Goal: Download file/media

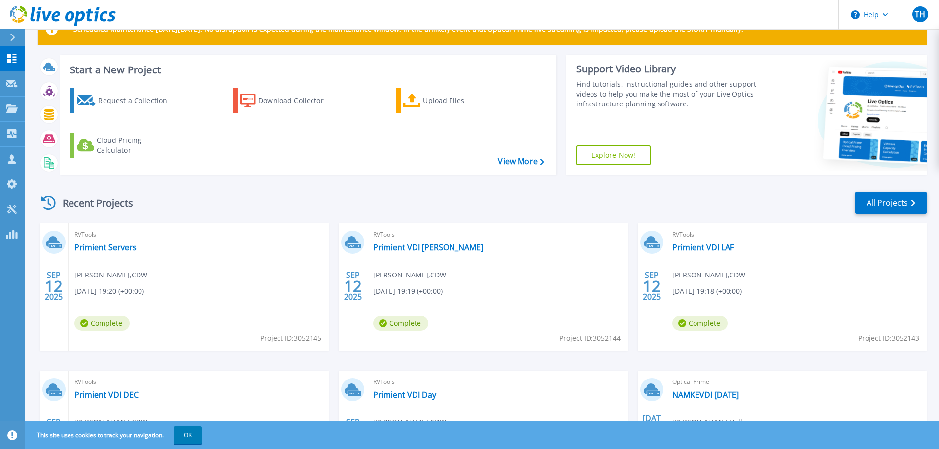
scroll to position [49, 0]
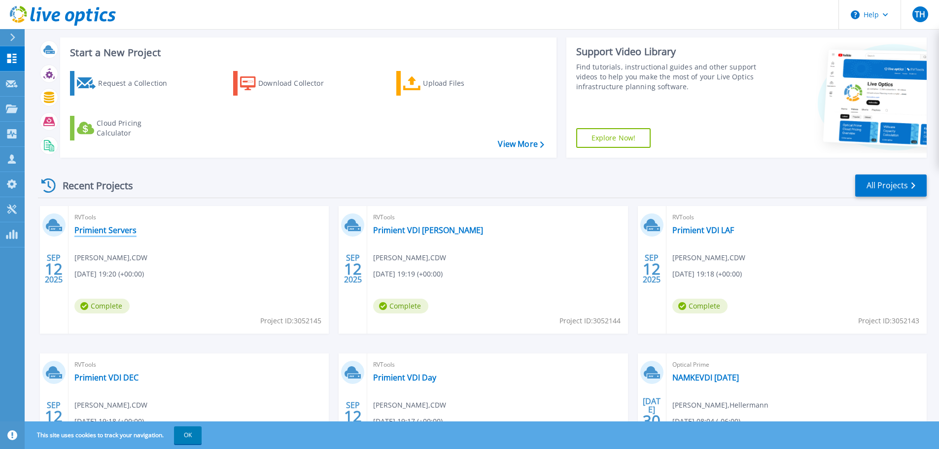
click at [116, 232] on link "Primient Servers" at bounding box center [105, 230] width 62 height 10
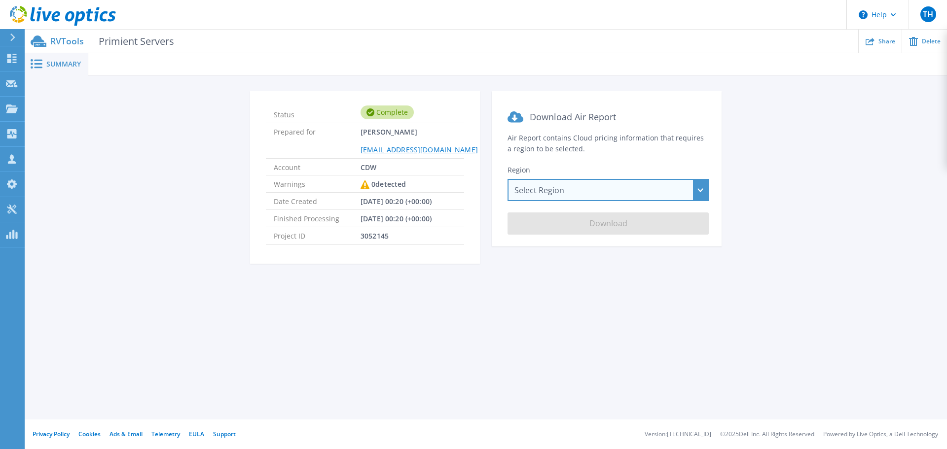
click at [567, 189] on div "Select Region Asia Pacific (Hong Kong) Asia Pacific (Mumbai) Asia Pacific (Seou…" at bounding box center [607, 190] width 201 height 22
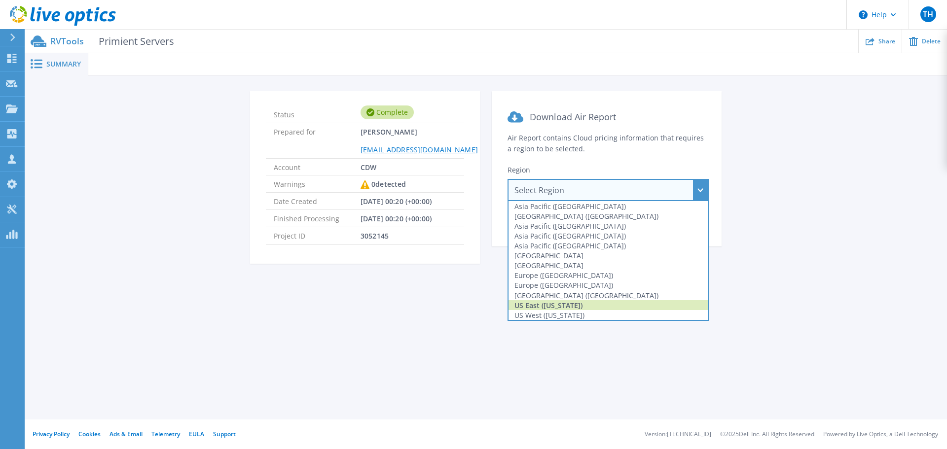
click at [563, 306] on div "US East (Virginia)" at bounding box center [607, 305] width 199 height 10
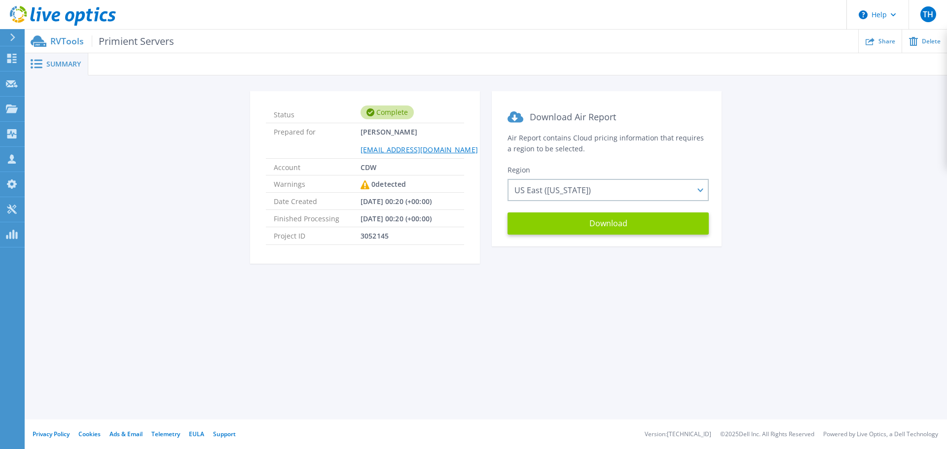
click at [595, 224] on button "Download" at bounding box center [607, 224] width 201 height 22
click at [86, 19] on icon at bounding box center [63, 16] width 106 height 20
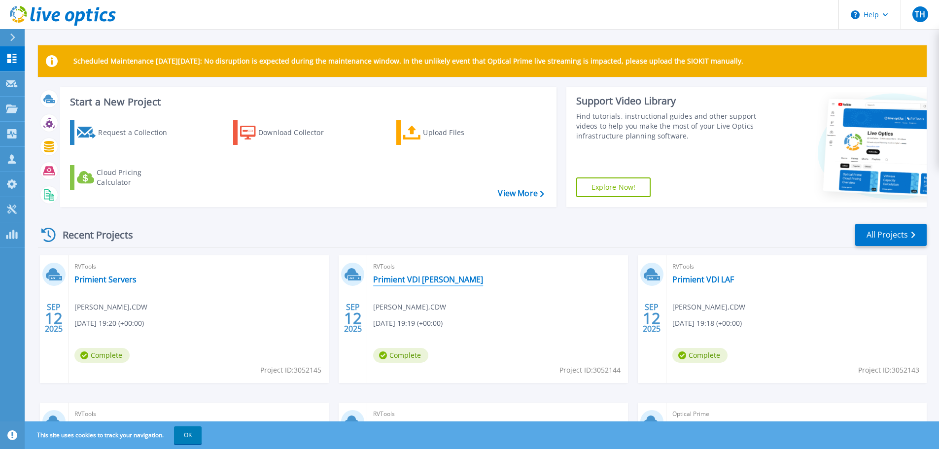
click at [406, 280] on link "Primient VDI LOU" at bounding box center [428, 280] width 110 height 10
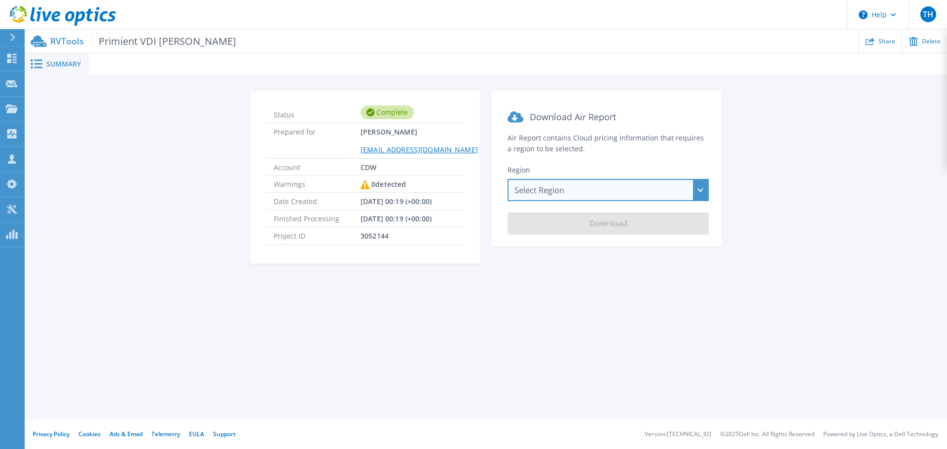
click at [611, 188] on div "Select Region Asia Pacific (Hong Kong) Asia Pacific (Mumbai) Asia Pacific (Seou…" at bounding box center [607, 190] width 201 height 22
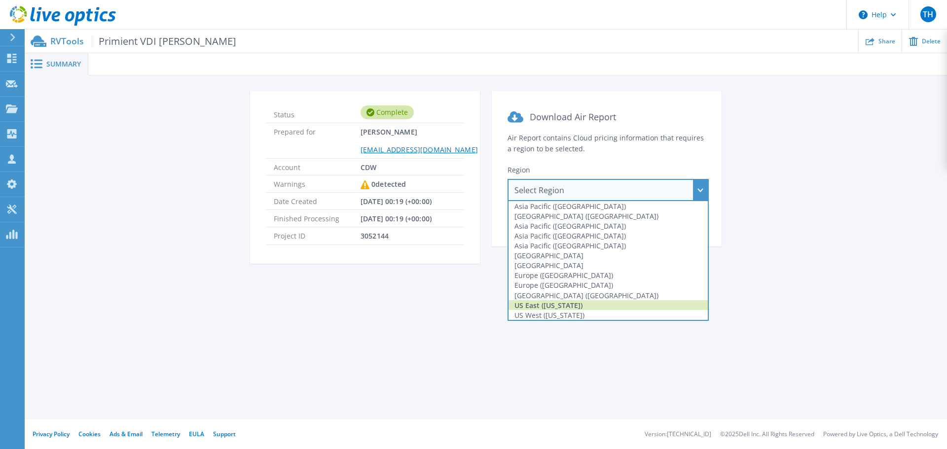
click at [605, 306] on div "US East (Virginia)" at bounding box center [607, 305] width 199 height 10
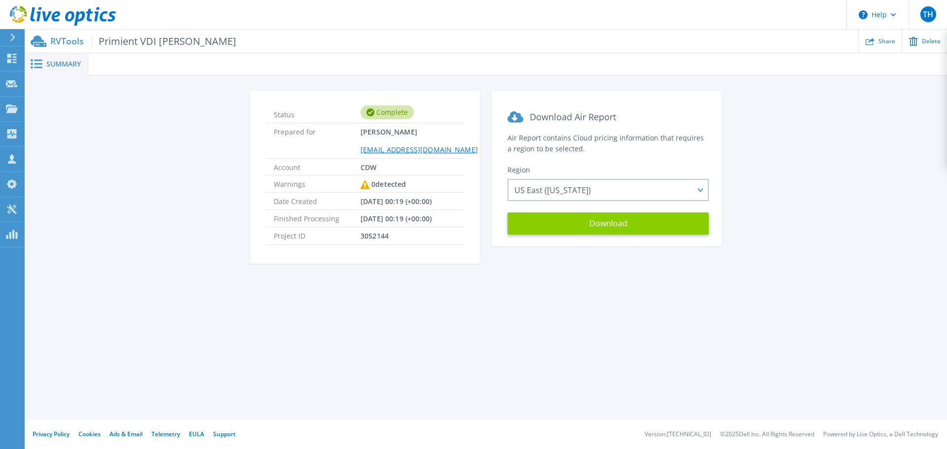
click at [610, 225] on button "Download" at bounding box center [607, 224] width 201 height 22
click at [71, 15] on icon at bounding box center [63, 16] width 106 height 20
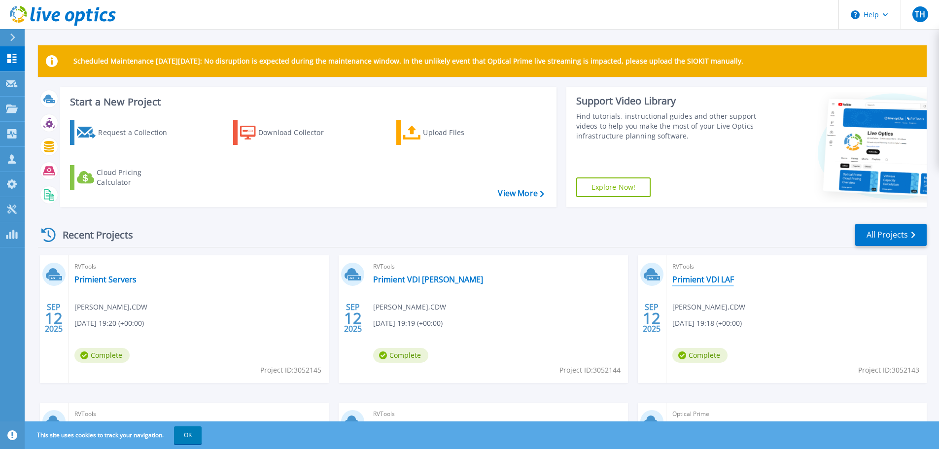
click at [718, 278] on link "Primient VDI LAF" at bounding box center [704, 280] width 62 height 10
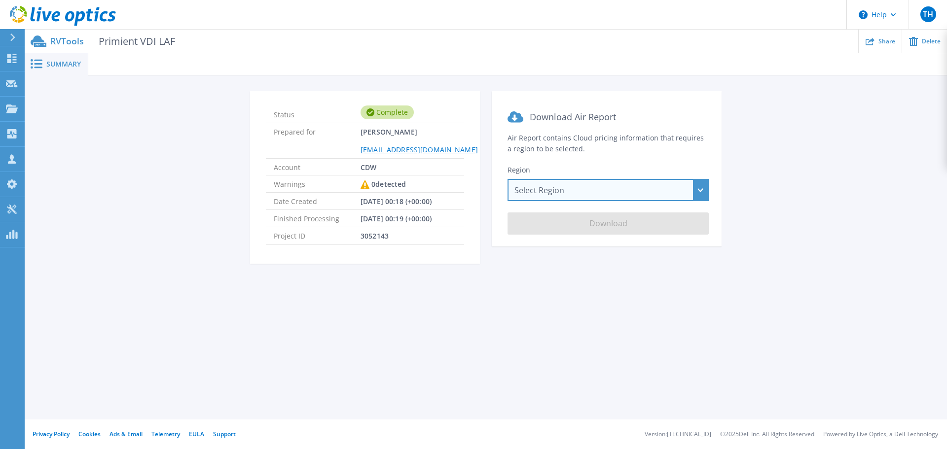
click at [595, 191] on div "Select Region Asia Pacific (Hong Kong) Asia Pacific (Mumbai) Asia Pacific (Seou…" at bounding box center [607, 190] width 201 height 22
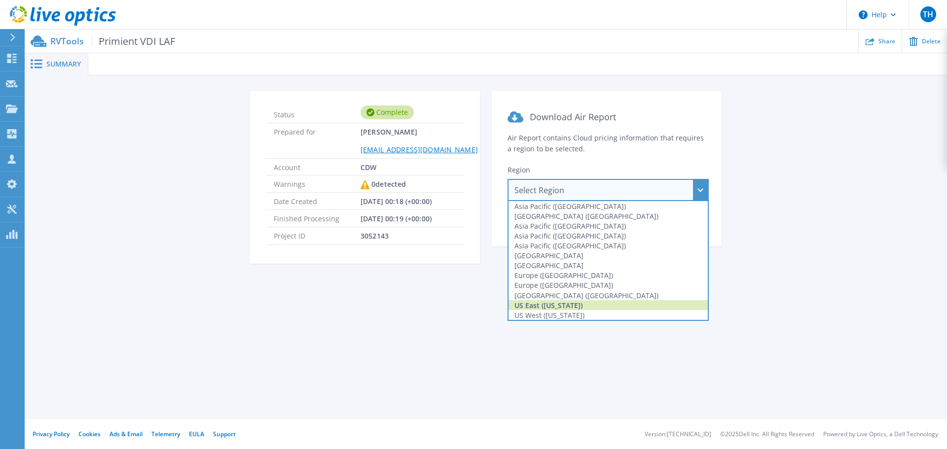
click at [580, 306] on div "US East (Virginia)" at bounding box center [607, 305] width 199 height 10
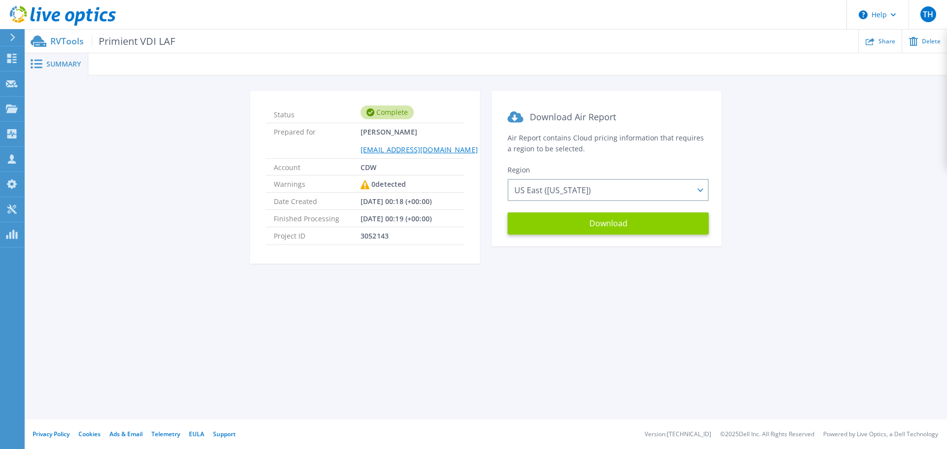
click at [598, 229] on button "Download" at bounding box center [607, 224] width 201 height 22
click at [69, 15] on icon at bounding box center [63, 16] width 106 height 20
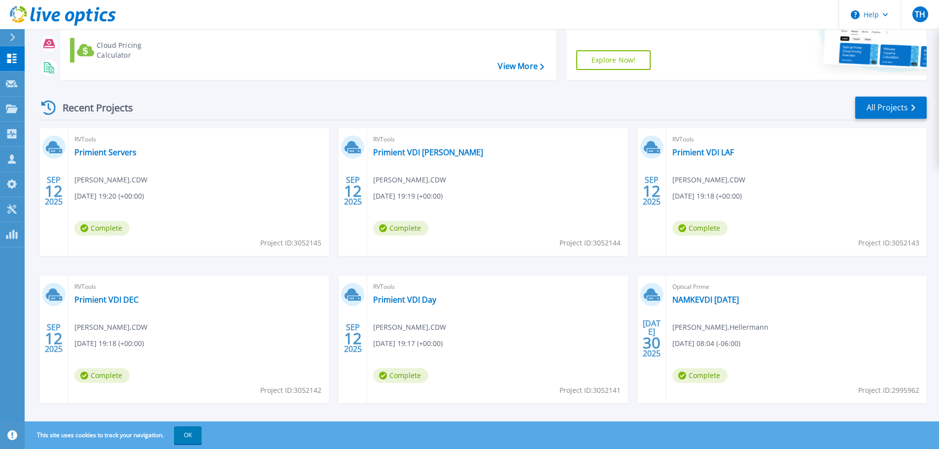
scroll to position [139, 0]
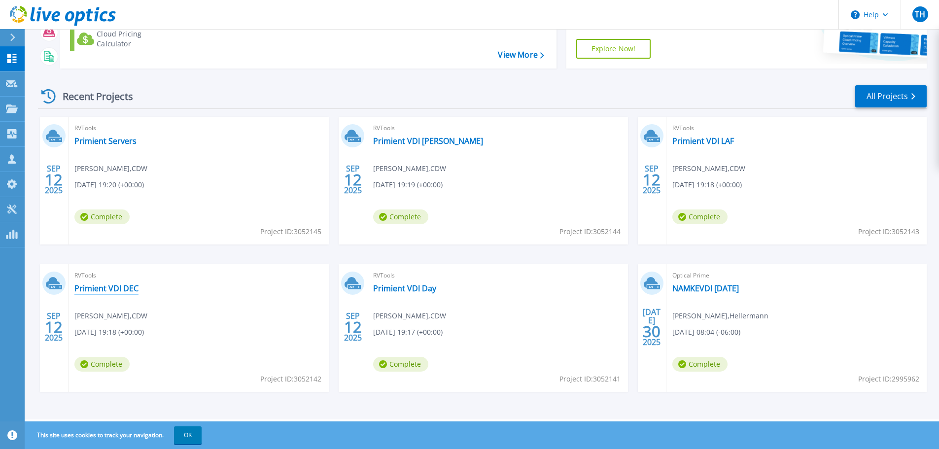
click at [108, 291] on link "Primient VDI DEC" at bounding box center [106, 289] width 64 height 10
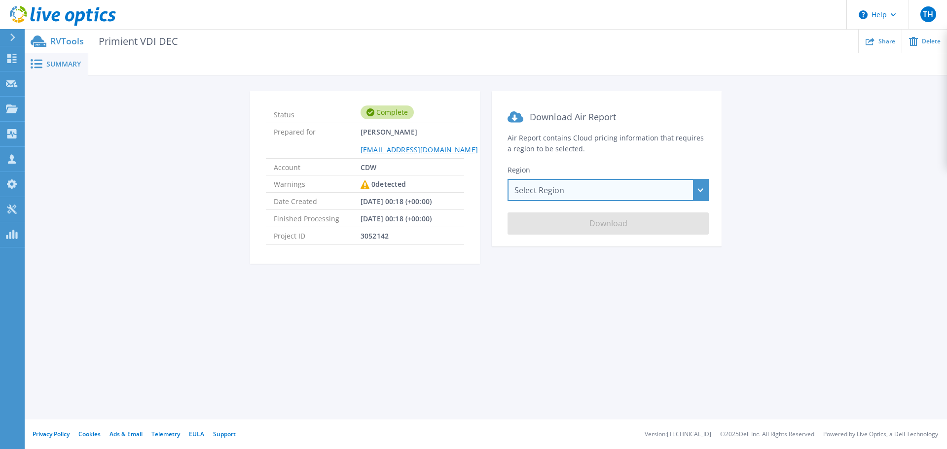
click at [604, 188] on div "Select Region Asia Pacific (Hong Kong) Asia Pacific (Mumbai) Asia Pacific (Seou…" at bounding box center [607, 190] width 201 height 22
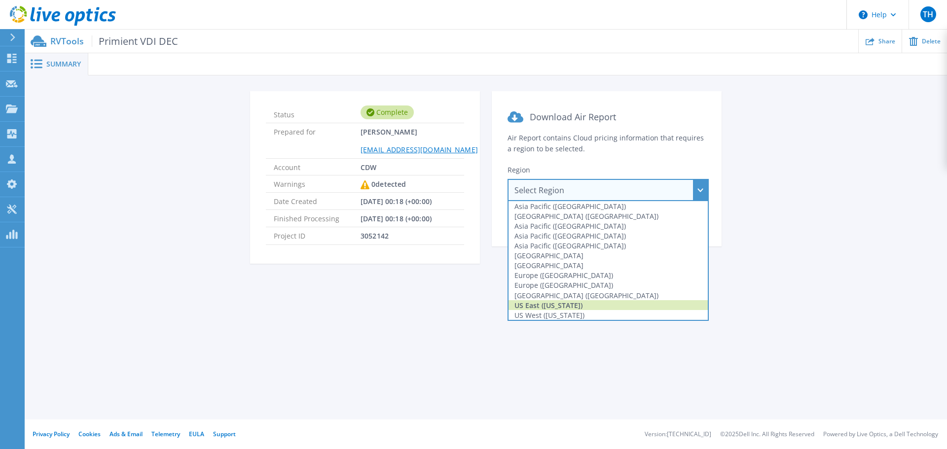
click at [571, 306] on div "US East (Virginia)" at bounding box center [607, 305] width 199 height 10
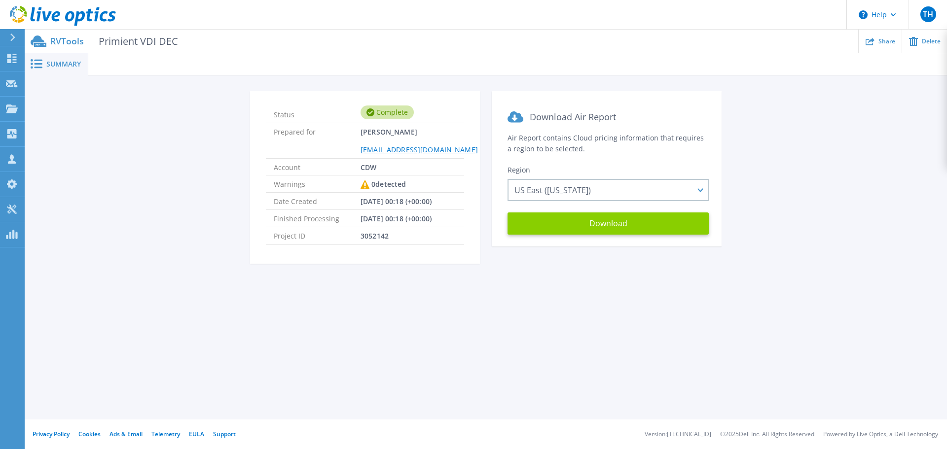
click at [584, 218] on button "Download" at bounding box center [607, 224] width 201 height 22
click at [72, 42] on p "RVTools Primient VDI DEC" at bounding box center [114, 40] width 128 height 11
click at [57, 14] on icon at bounding box center [63, 16] width 106 height 20
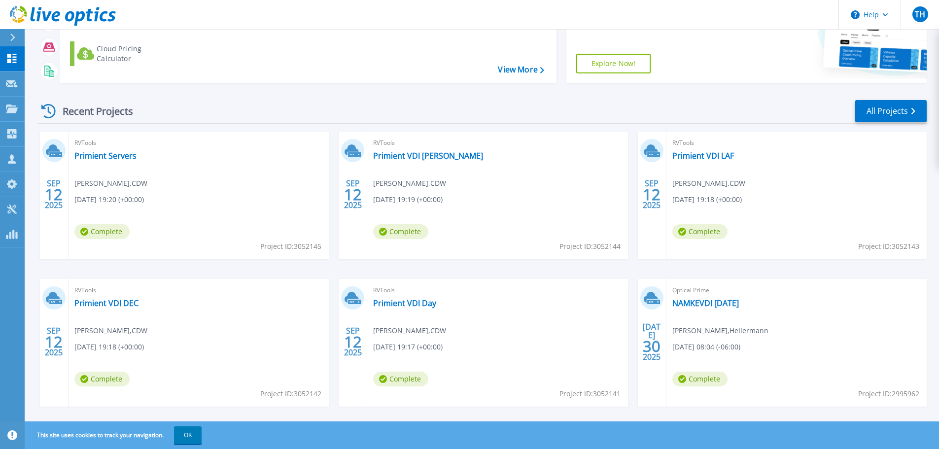
scroll to position [139, 0]
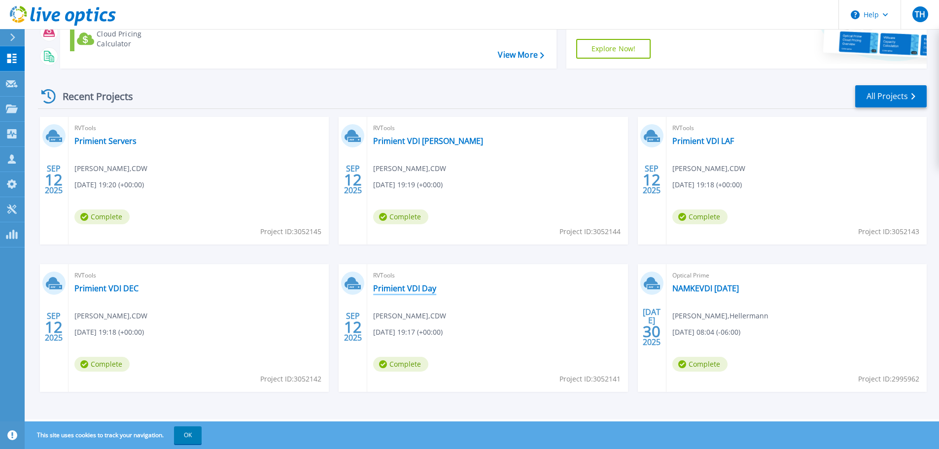
click at [406, 291] on link "Primient VDI Day" at bounding box center [404, 289] width 63 height 10
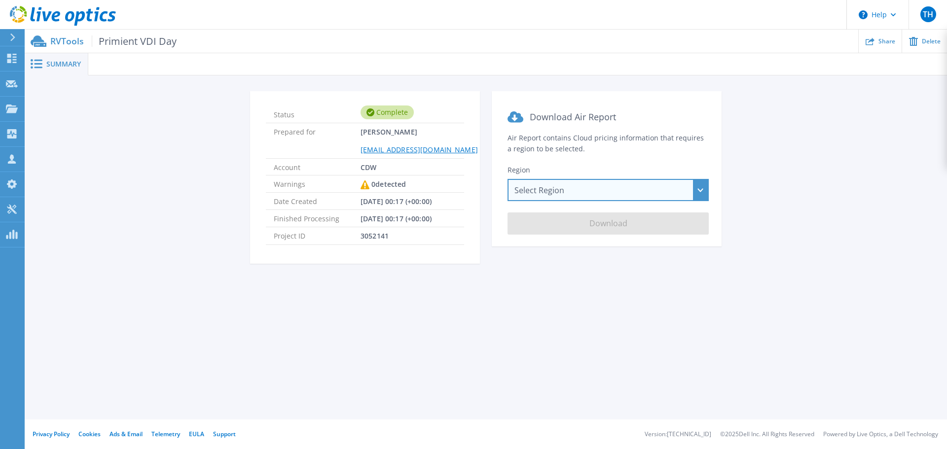
click at [594, 191] on div "Select Region Asia Pacific (Hong Kong) Asia Pacific (Mumbai) Asia Pacific (Seou…" at bounding box center [607, 190] width 201 height 22
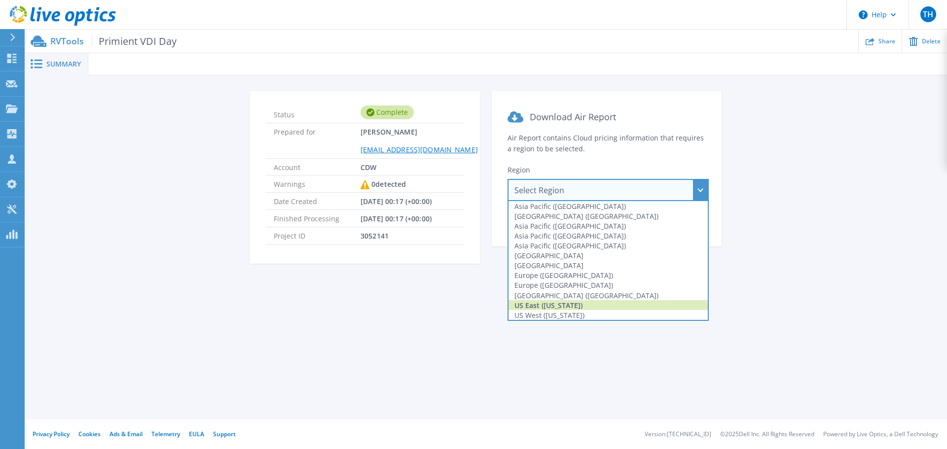
click at [576, 308] on div "US East (Virginia)" at bounding box center [607, 305] width 199 height 10
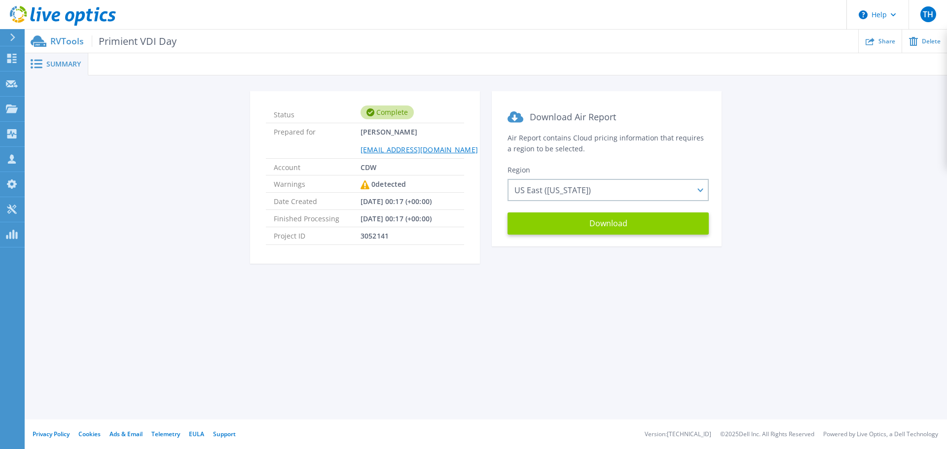
click at [576, 220] on button "Download" at bounding box center [607, 224] width 201 height 22
click at [75, 41] on p "RVTools Primient VDI Day" at bounding box center [113, 40] width 126 height 11
click at [69, 10] on icon at bounding box center [63, 16] width 106 height 20
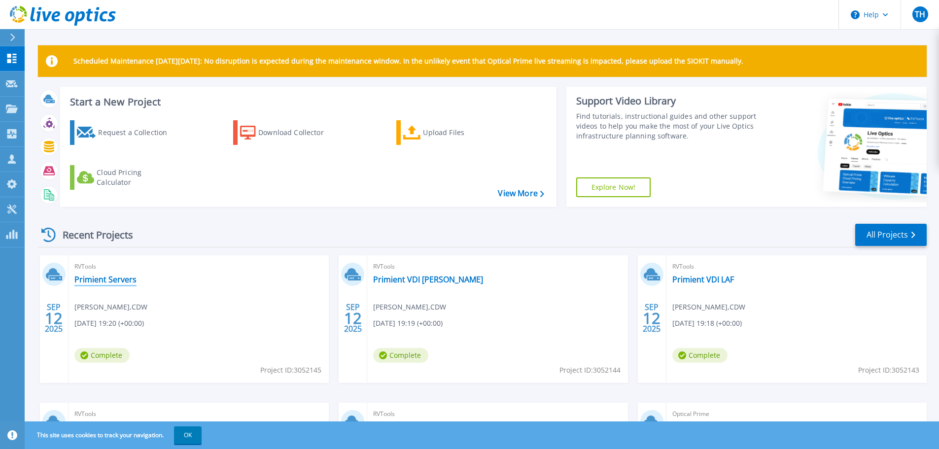
click at [101, 283] on link "Primient Servers" at bounding box center [105, 280] width 62 height 10
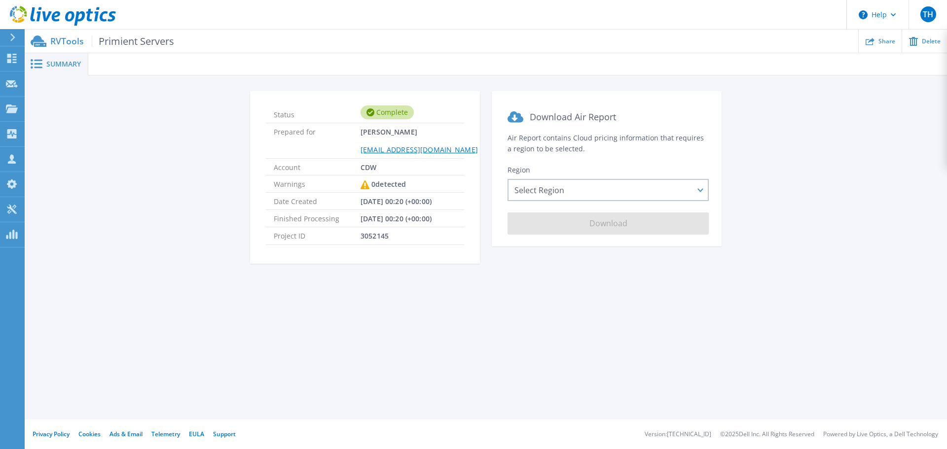
click at [58, 62] on span "Summary" at bounding box center [63, 64] width 35 height 7
click at [644, 188] on div "Select Region [GEOGRAPHIC_DATA] ([GEOGRAPHIC_DATA]) [GEOGRAPHIC_DATA] ([GEOGRAP…" at bounding box center [607, 190] width 201 height 22
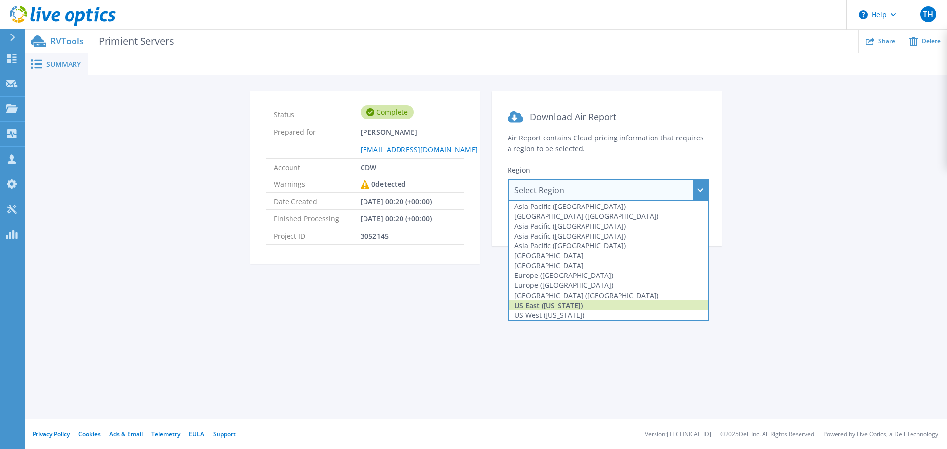
click at [552, 305] on div "US East ([US_STATE])" at bounding box center [607, 305] width 199 height 10
